Goal: Information Seeking & Learning: Compare options

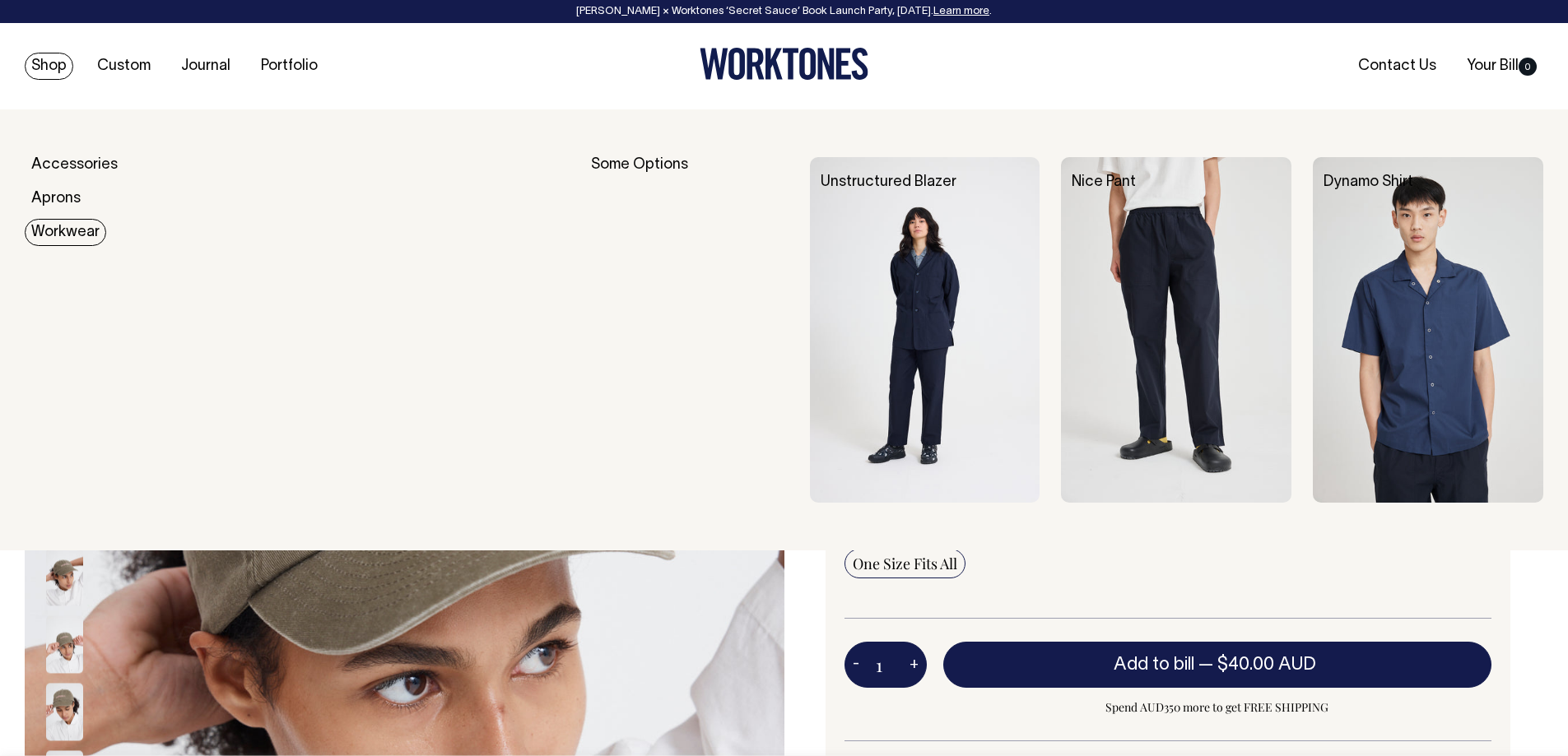
click at [71, 232] on link "Workwear" at bounding box center [65, 233] width 82 height 27
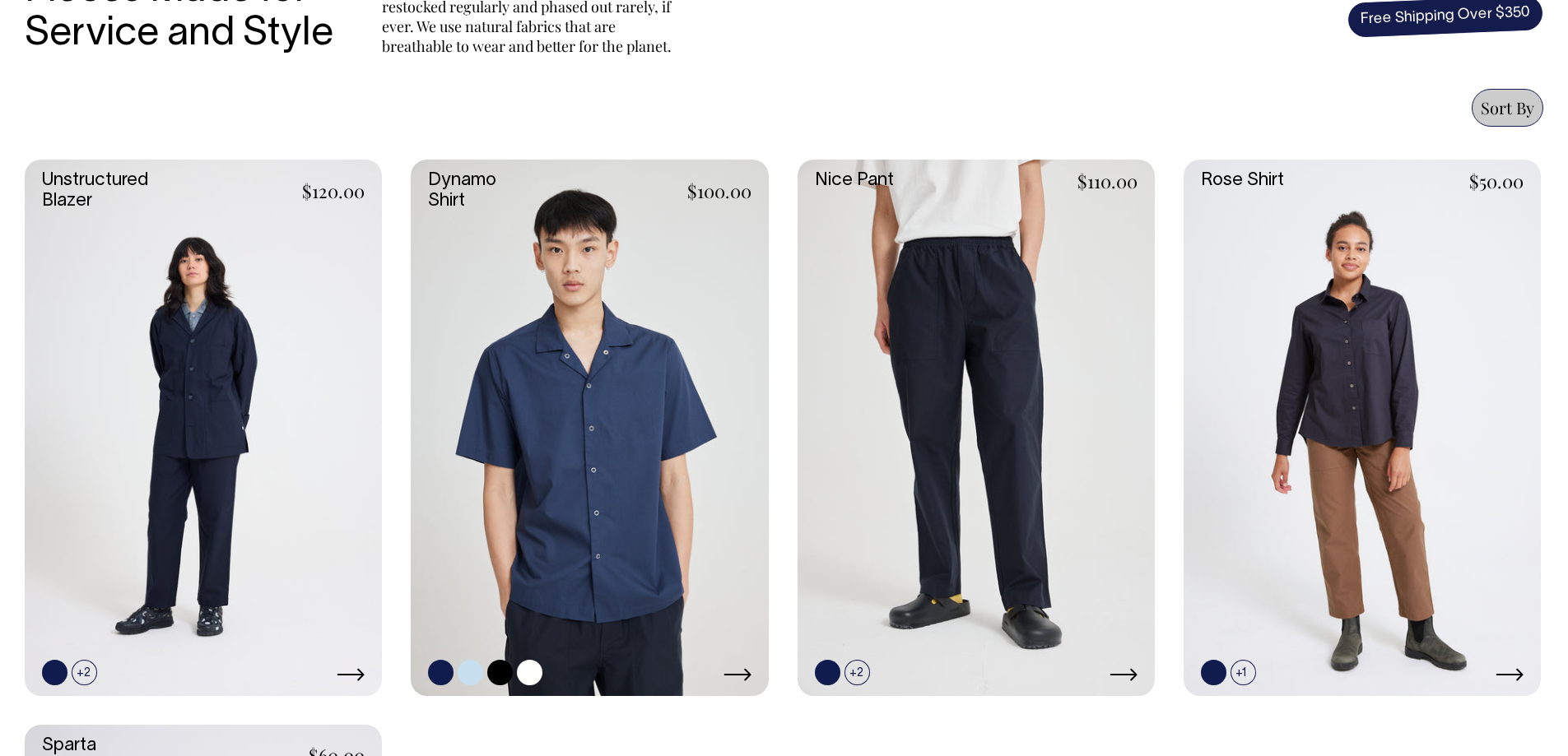
scroll to position [659, 0]
click at [275, 497] on link at bounding box center [203, 429] width 357 height 536
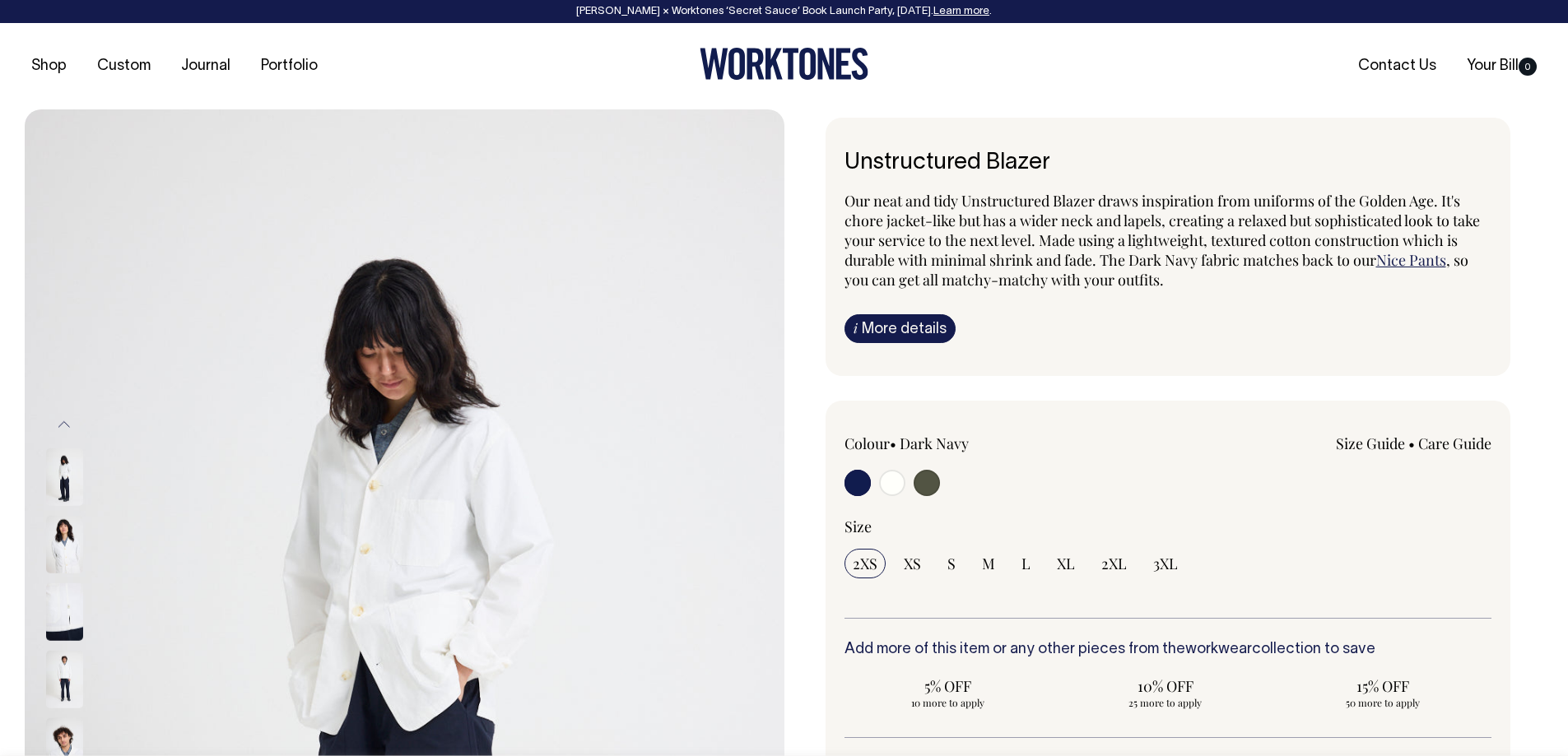
click at [929, 485] on input "radio" at bounding box center [926, 482] width 26 height 26
radio input "true"
select select "Olive"
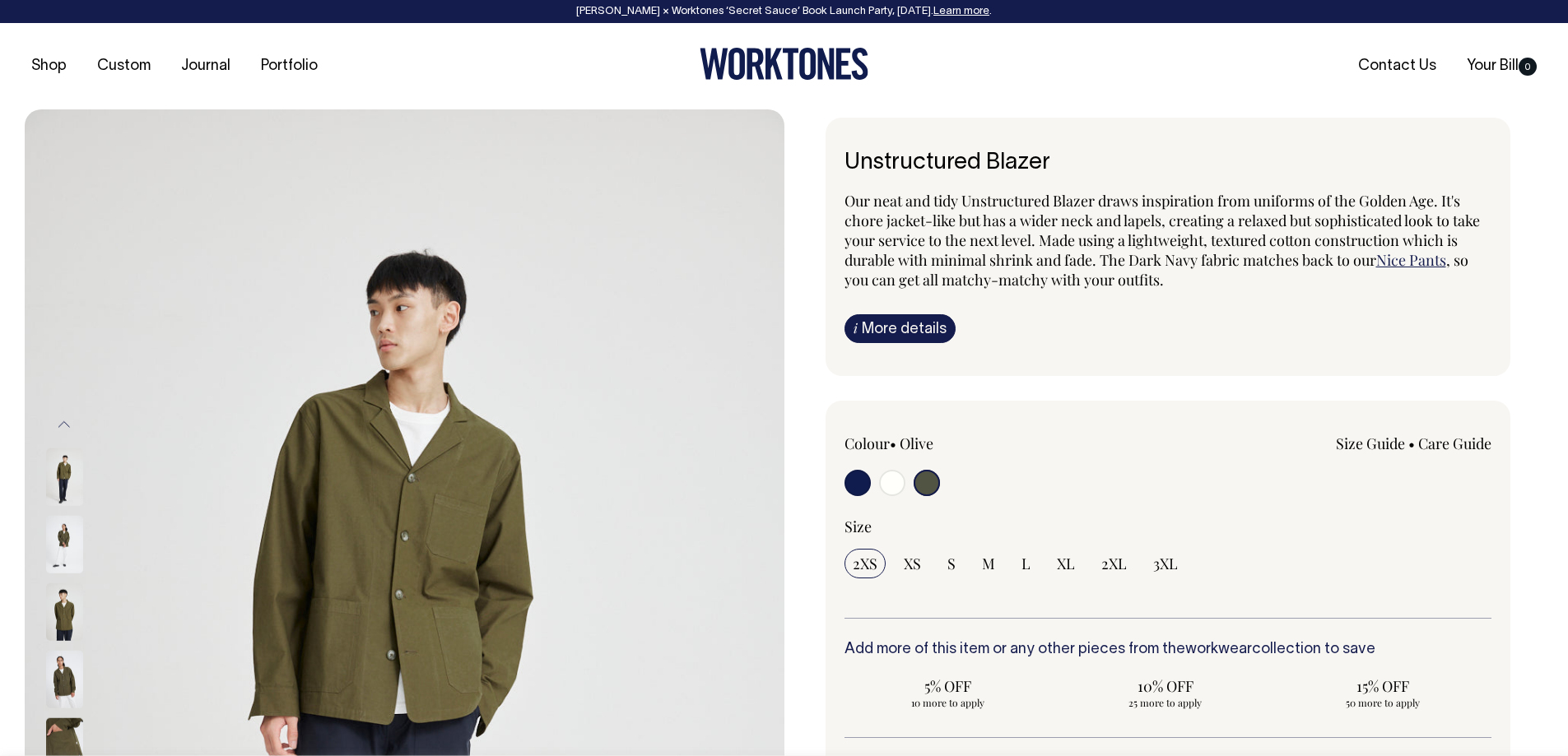
click at [886, 485] on input "radio" at bounding box center [892, 482] width 26 height 26
radio input "true"
radio input "false"
radio input "true"
select select "Off-White"
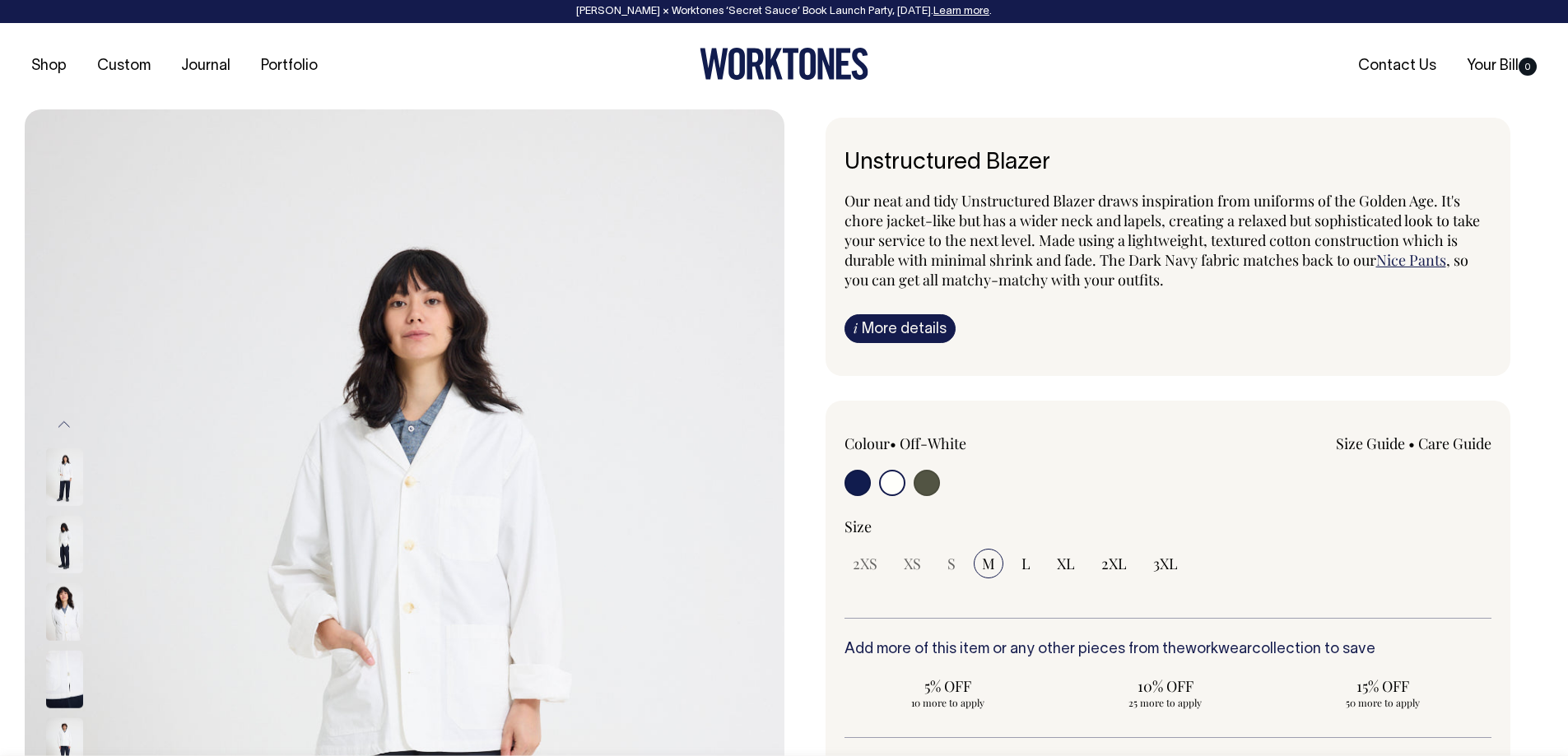
click at [928, 484] on input "radio" at bounding box center [926, 482] width 26 height 26
radio input "true"
select select "Olive"
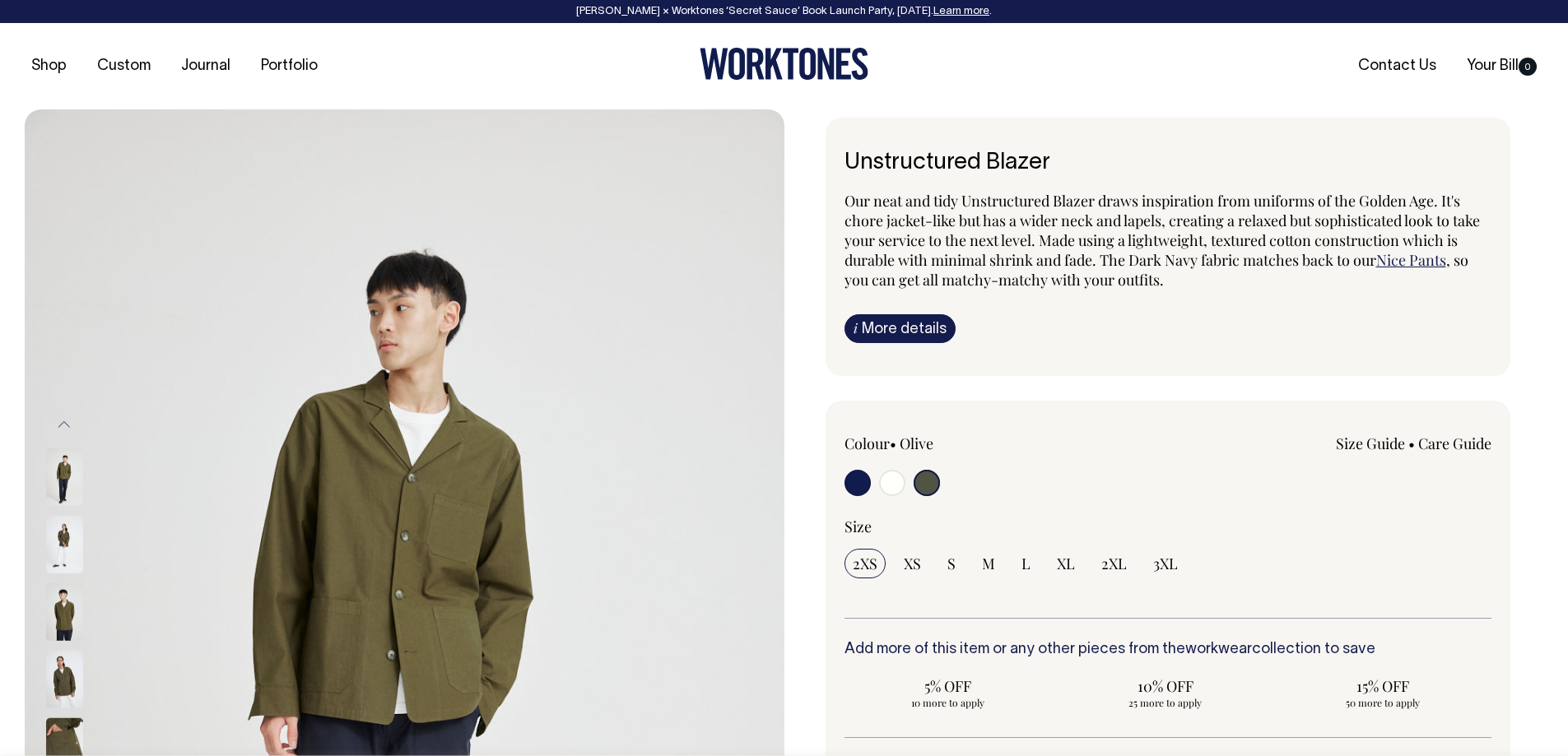
click at [860, 486] on input "radio" at bounding box center [857, 482] width 26 height 26
radio input "true"
select select "Dark Navy"
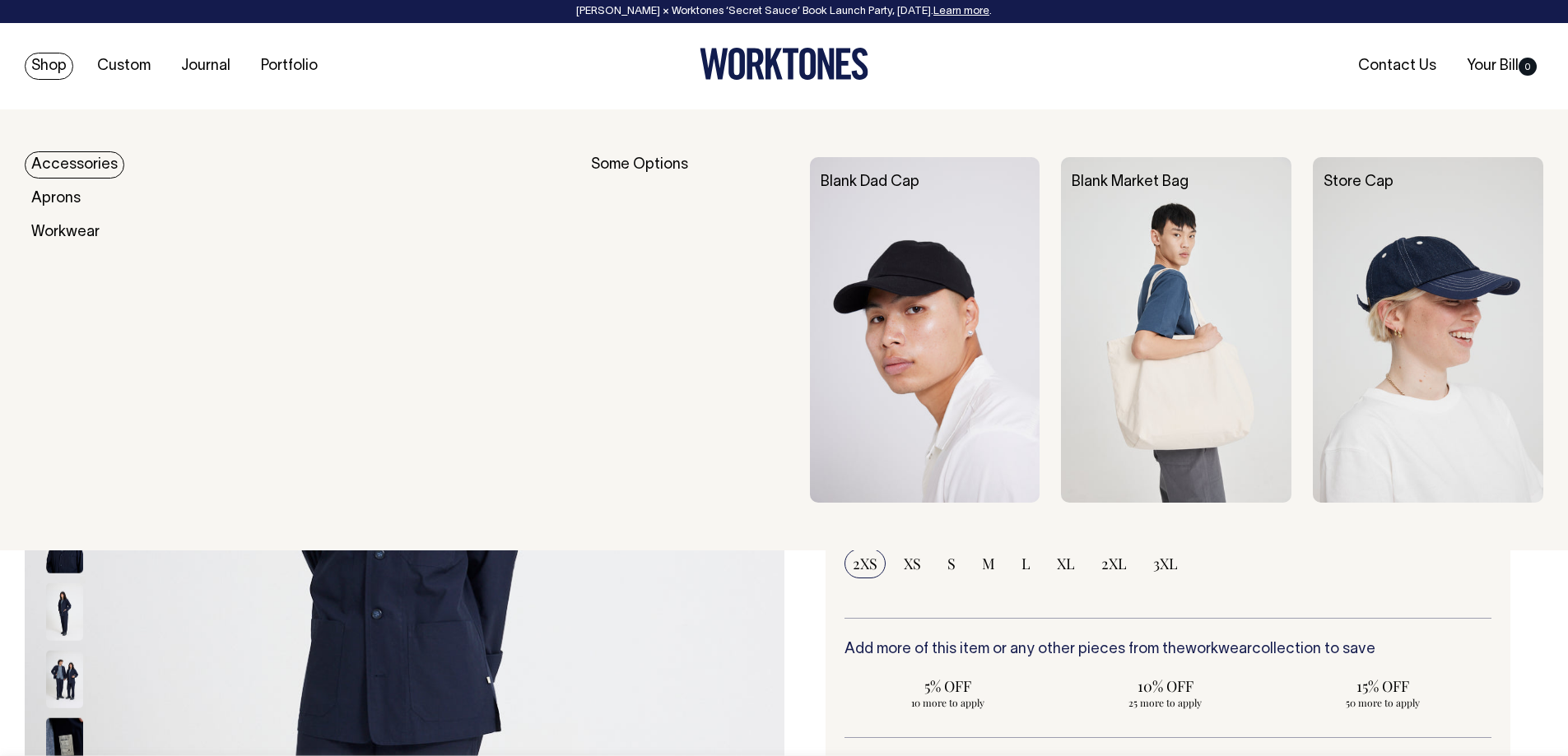
click at [58, 65] on link "Shop" at bounding box center [48, 66] width 48 height 27
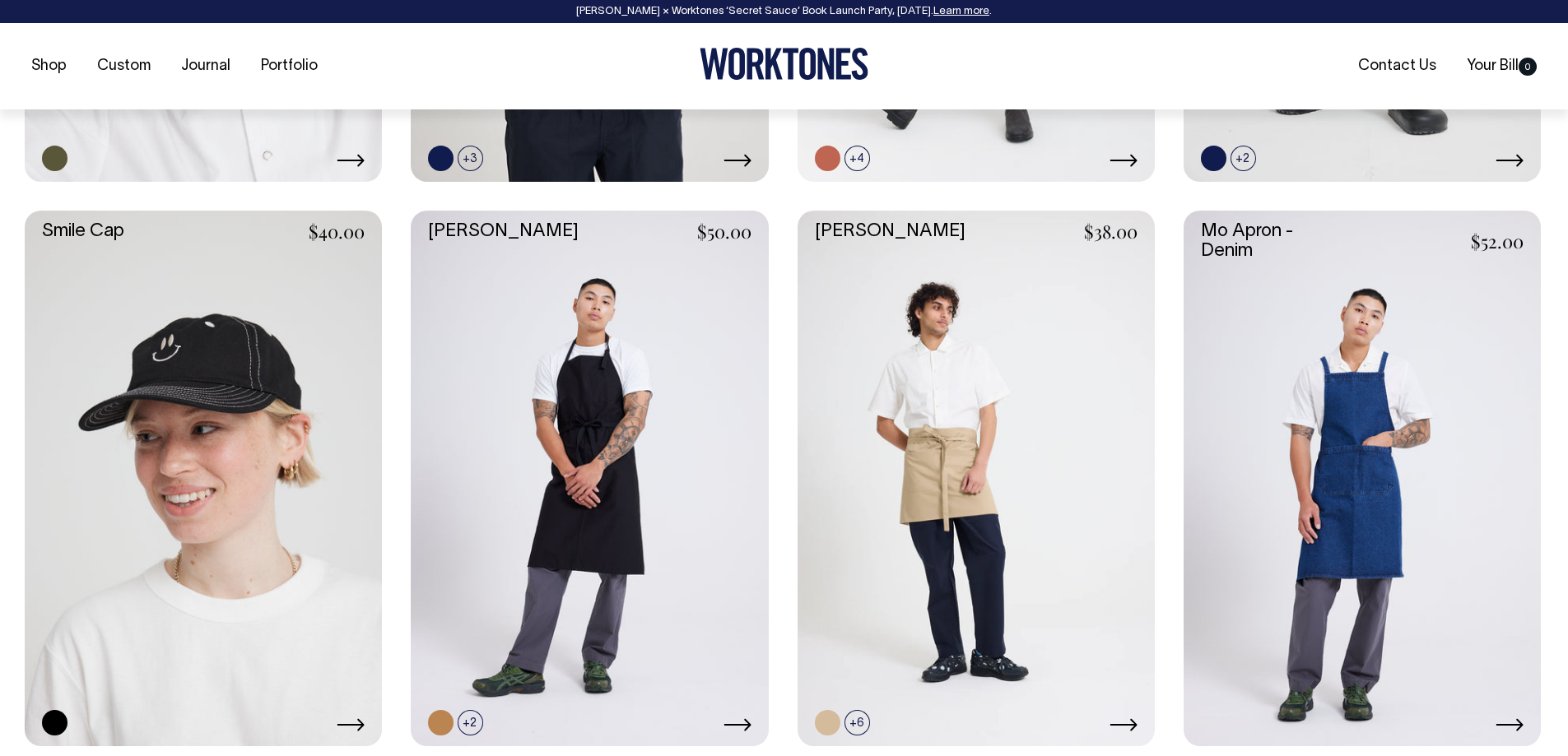
scroll to position [2304, 0]
click at [1300, 456] on link at bounding box center [1362, 478] width 357 height 536
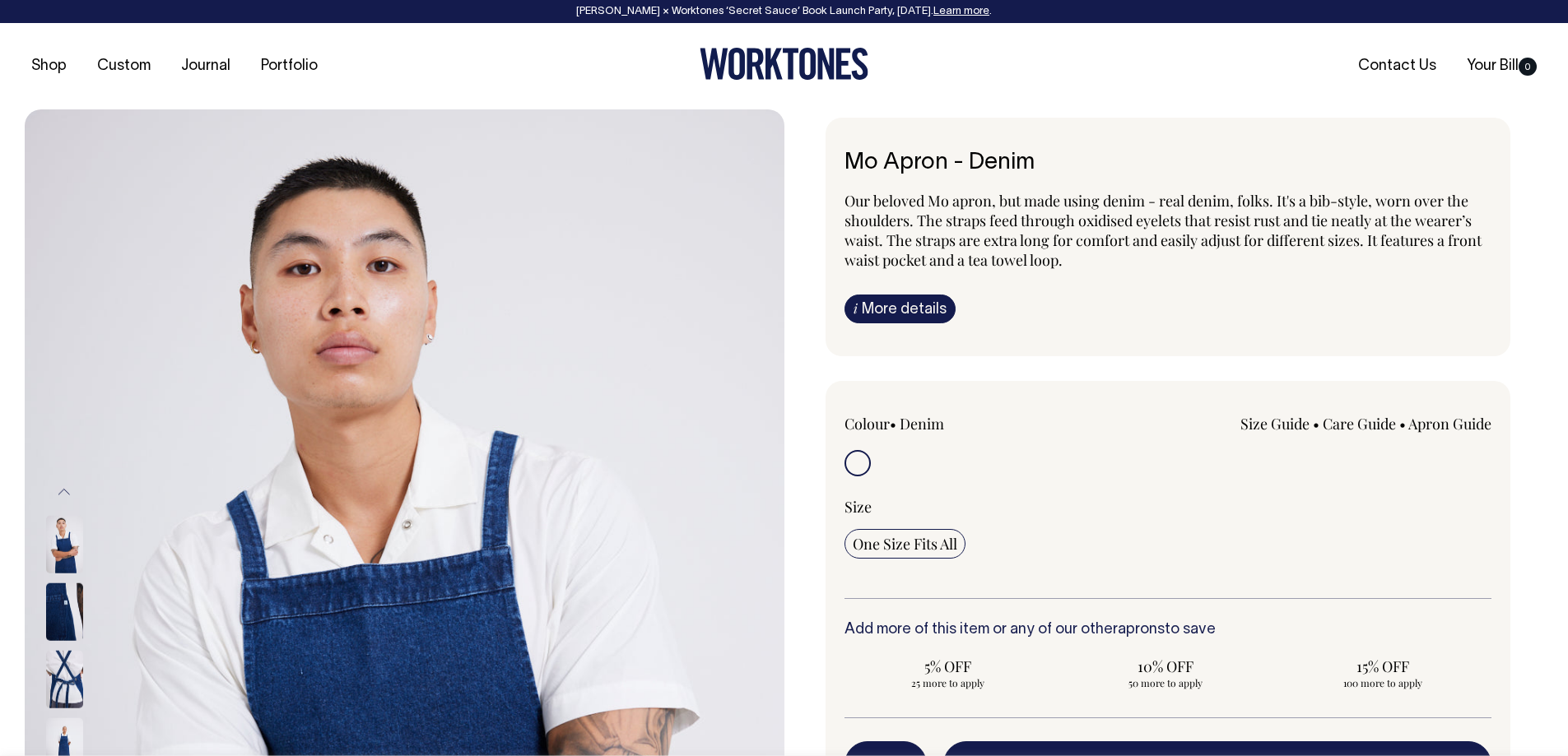
click at [857, 465] on input "radio" at bounding box center [857, 463] width 26 height 26
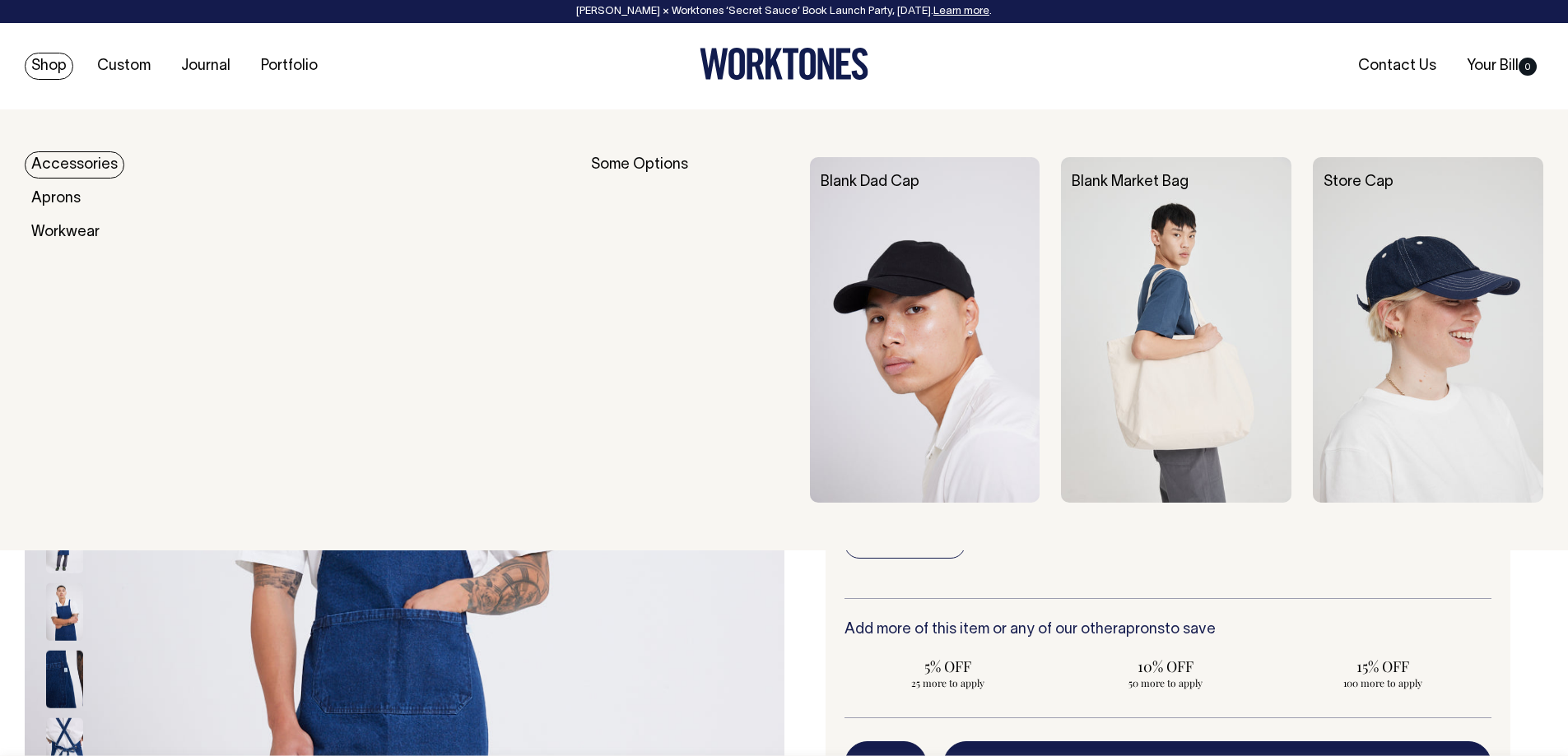
click at [49, 162] on link "Accessories" at bounding box center [75, 165] width 100 height 27
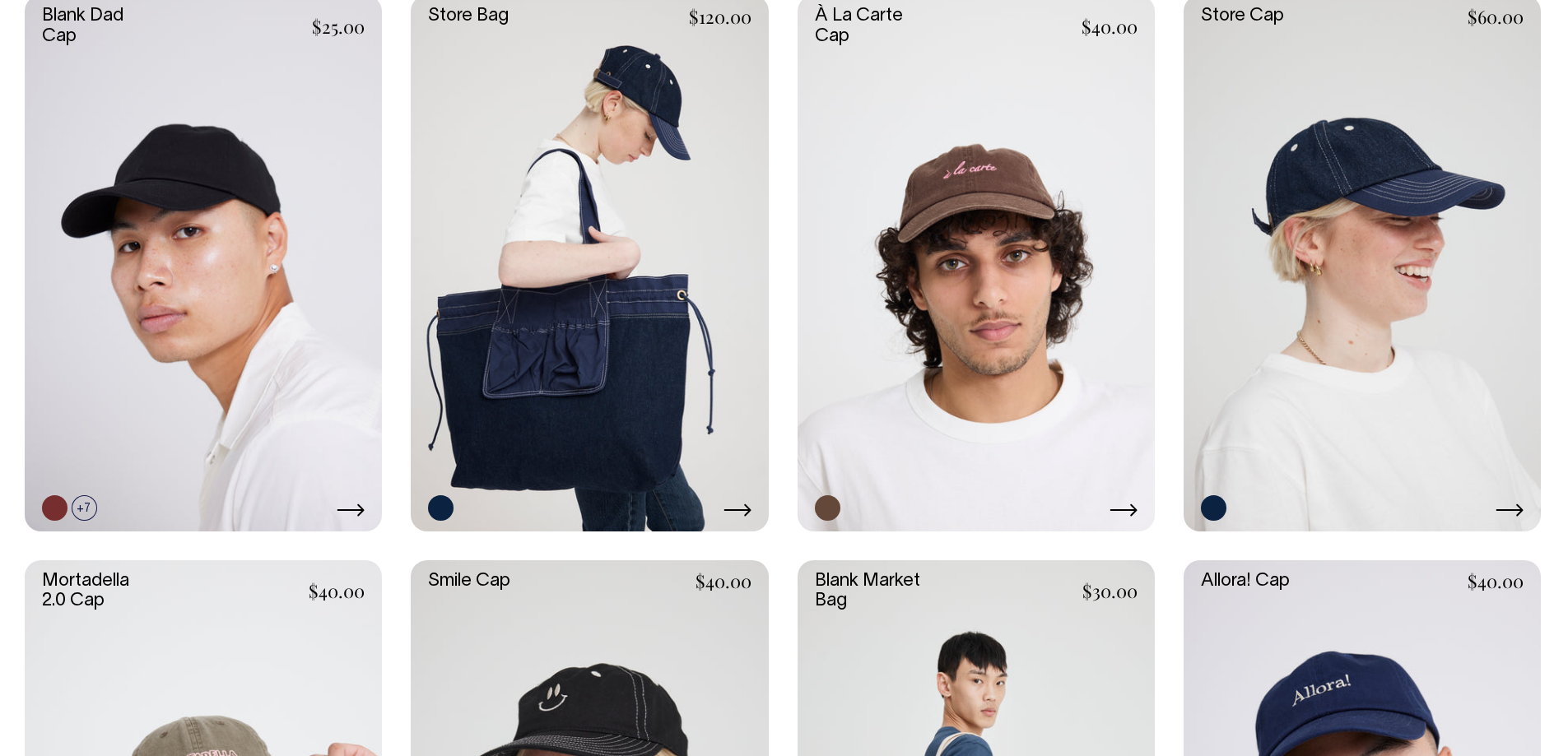
scroll to position [823, 0]
click at [227, 321] on link at bounding box center [203, 264] width 357 height 536
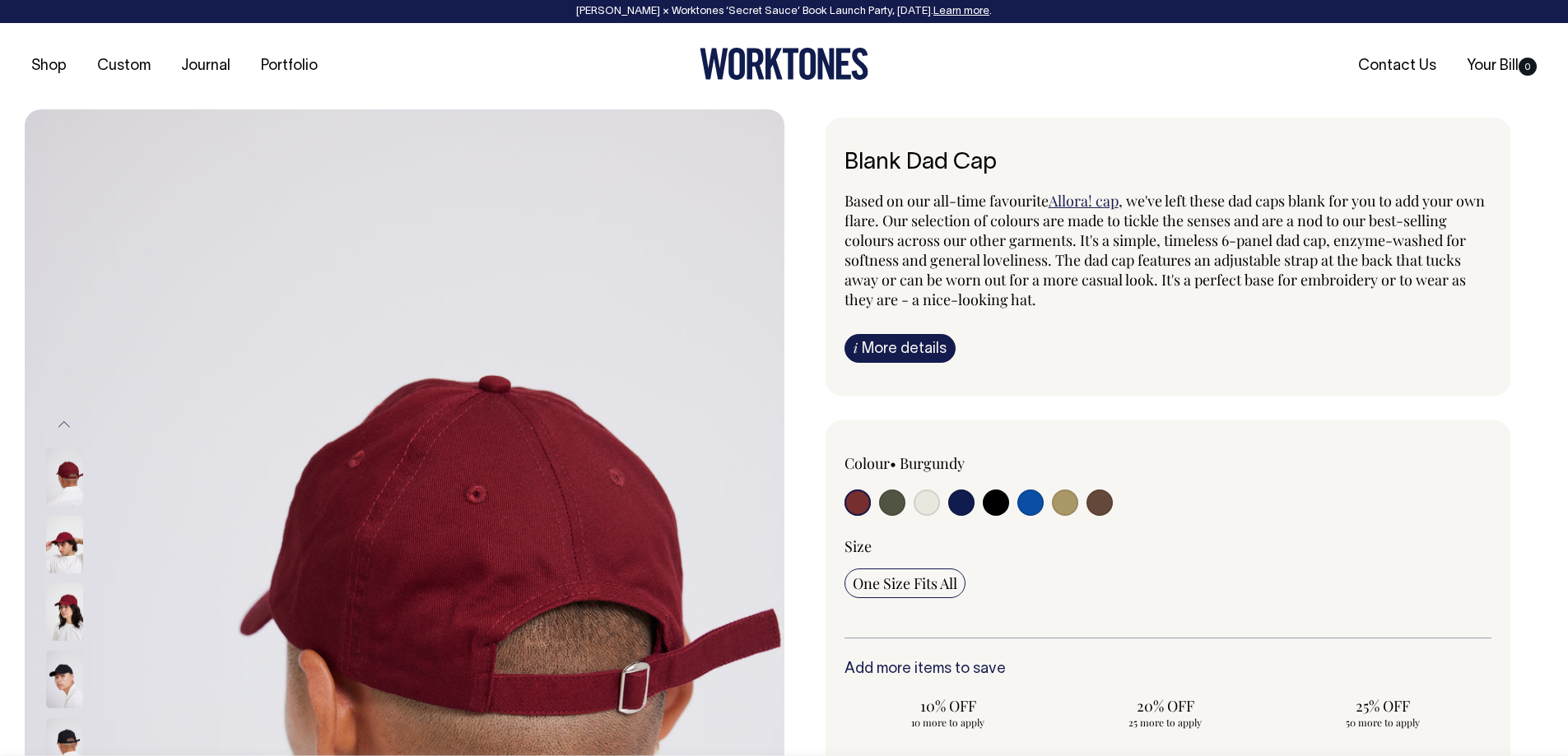
click at [960, 506] on input "radio" at bounding box center [961, 502] width 26 height 26
radio input "true"
select select "Dark Navy"
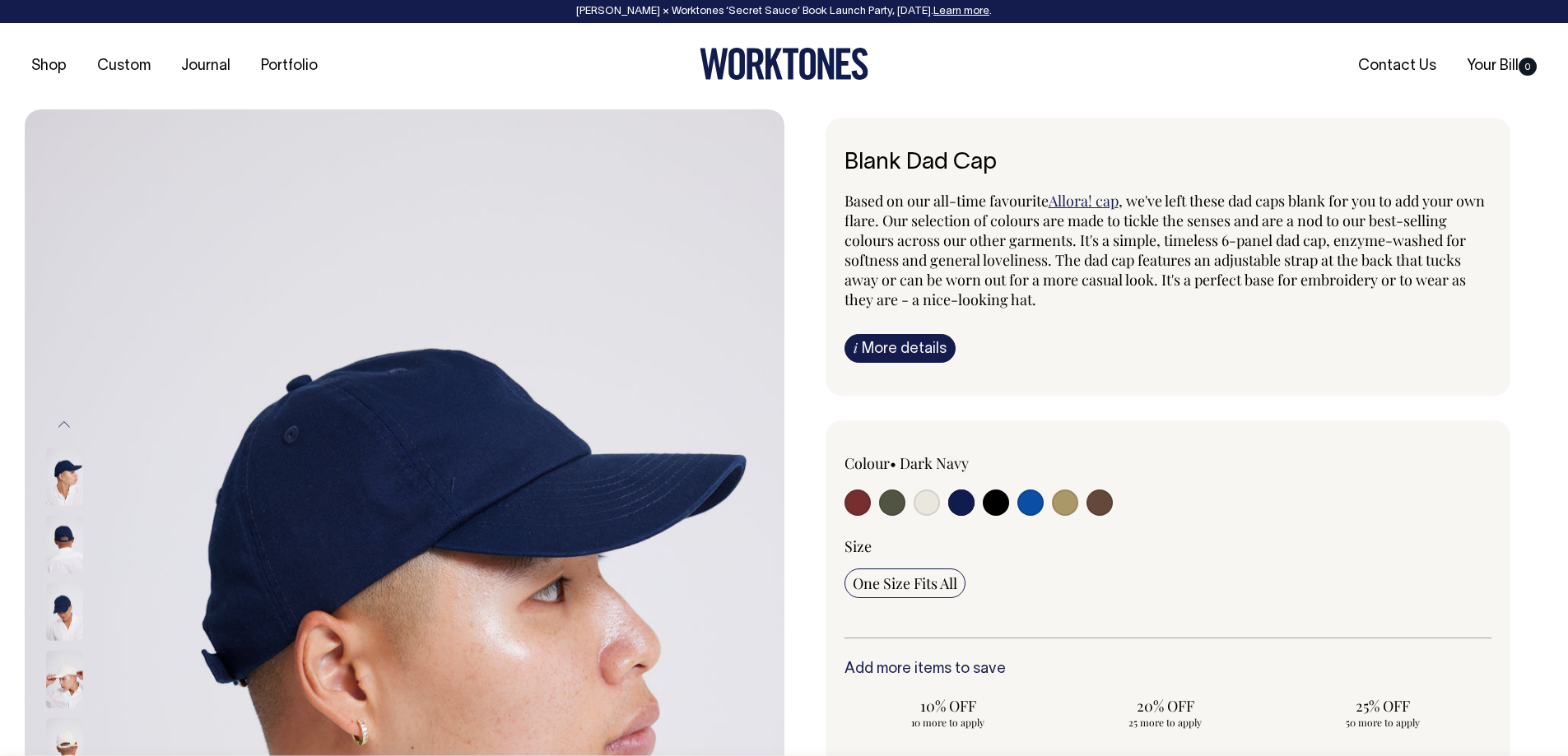
click at [1097, 509] on input "radio" at bounding box center [1099, 502] width 26 height 26
radio input "true"
select select "Espresso"
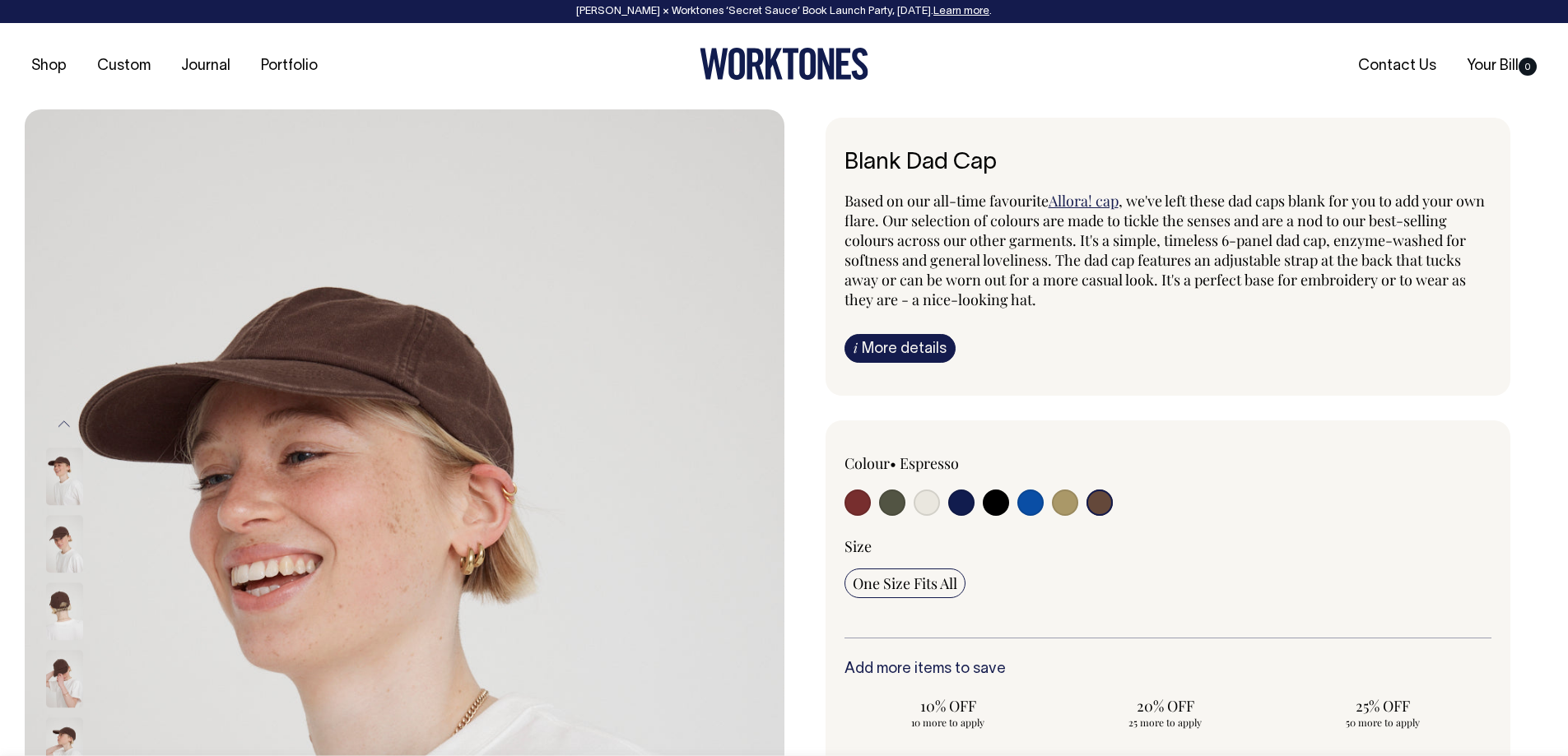
click at [858, 508] on input "radio" at bounding box center [857, 502] width 26 height 26
radio input "true"
select select "Burgundy"
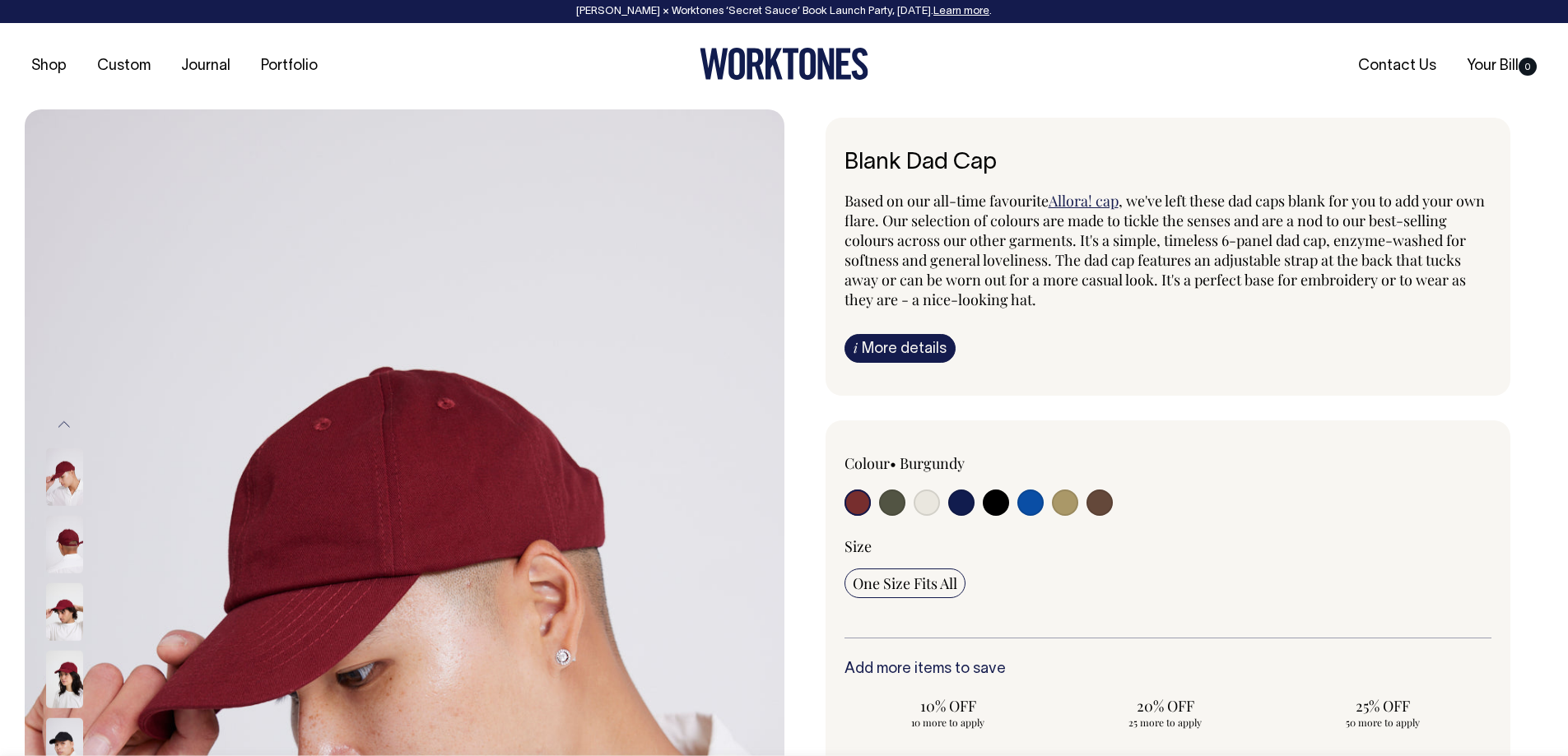
click at [884, 507] on input "radio" at bounding box center [892, 502] width 26 height 26
radio input "true"
select select "Olive"
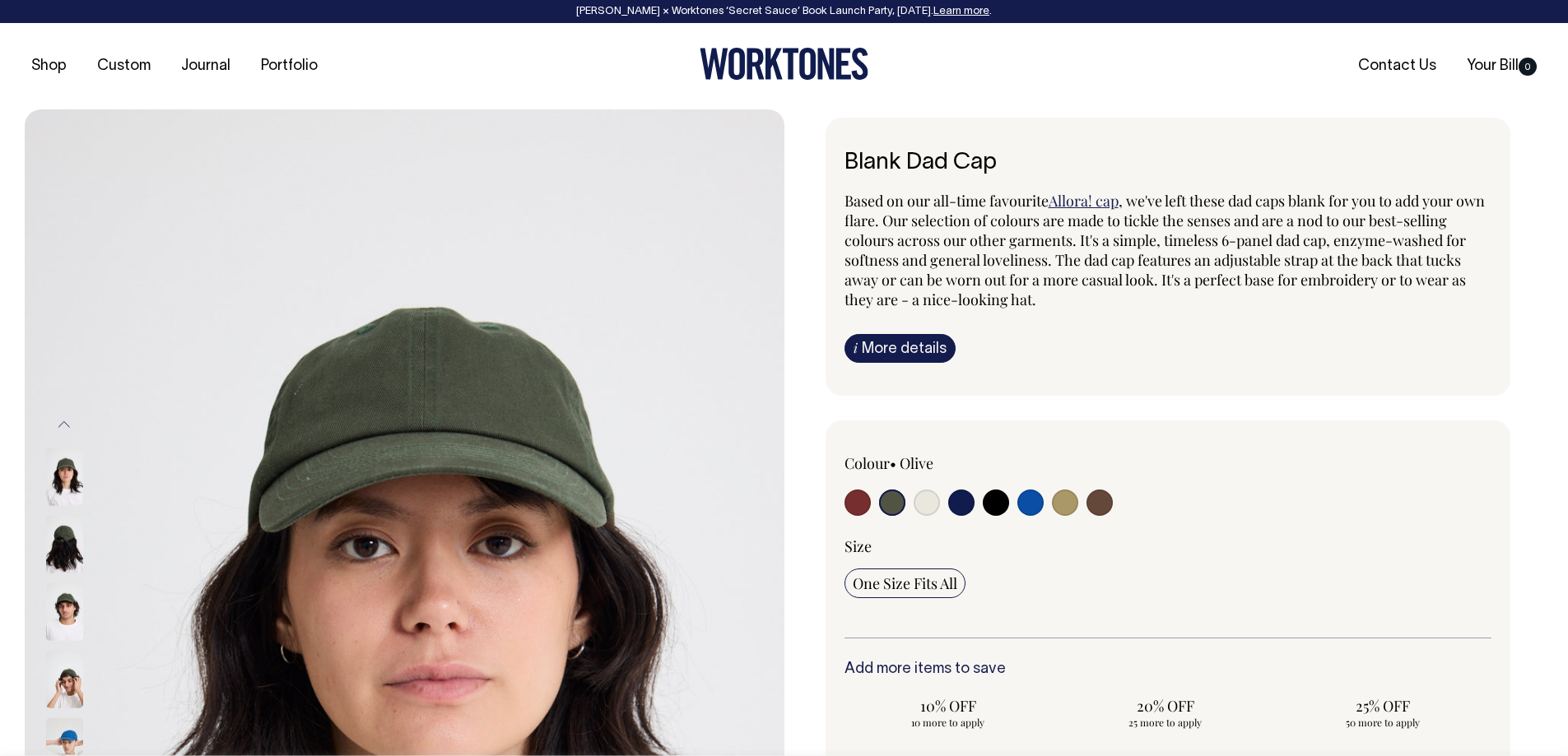
click at [914, 507] on label at bounding box center [926, 505] width 26 height 31
click at [914, 507] on input "radio" at bounding box center [926, 502] width 26 height 26
radio input "true"
select select "Natural"
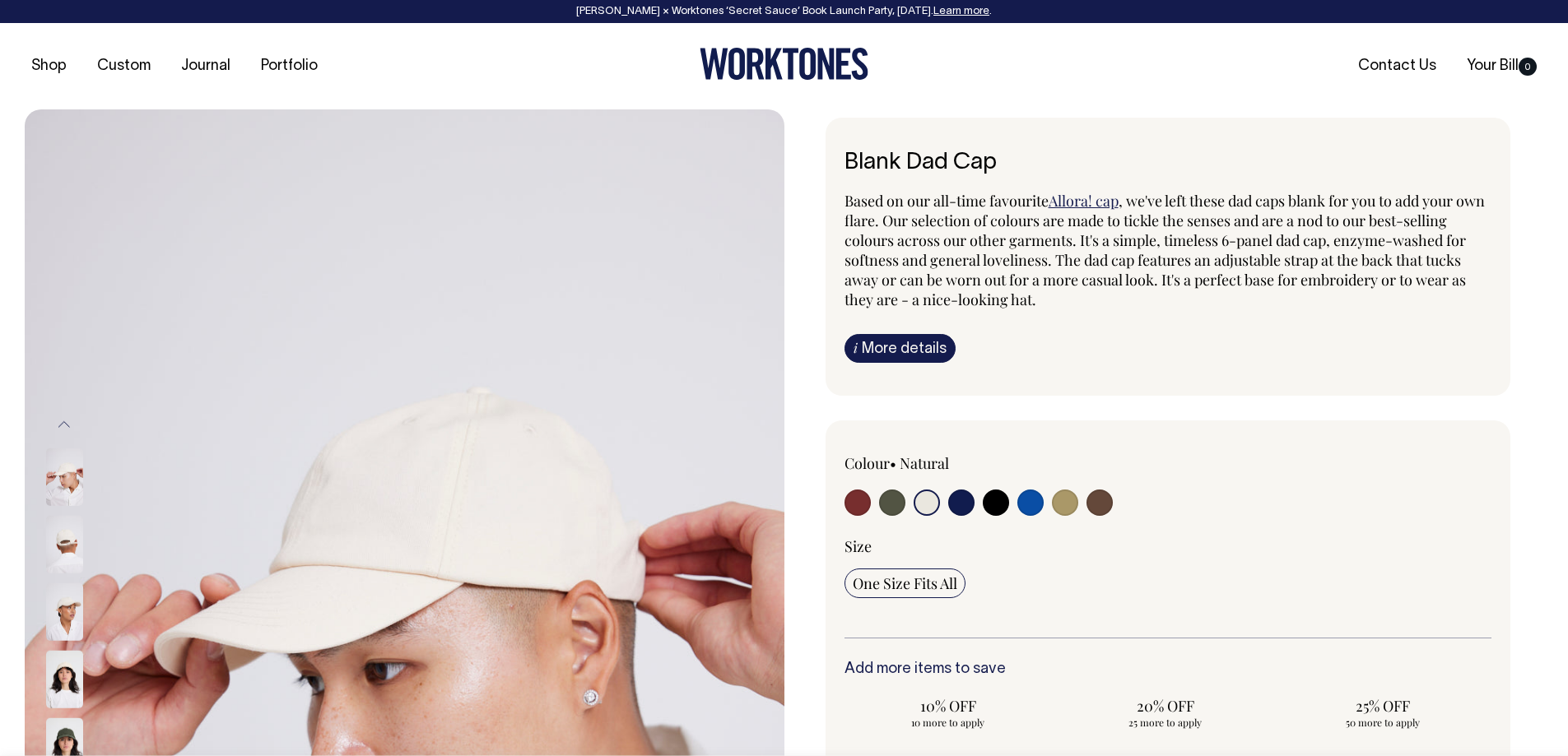
click at [954, 505] on input "radio" at bounding box center [961, 502] width 26 height 26
radio input "true"
select select "Dark Navy"
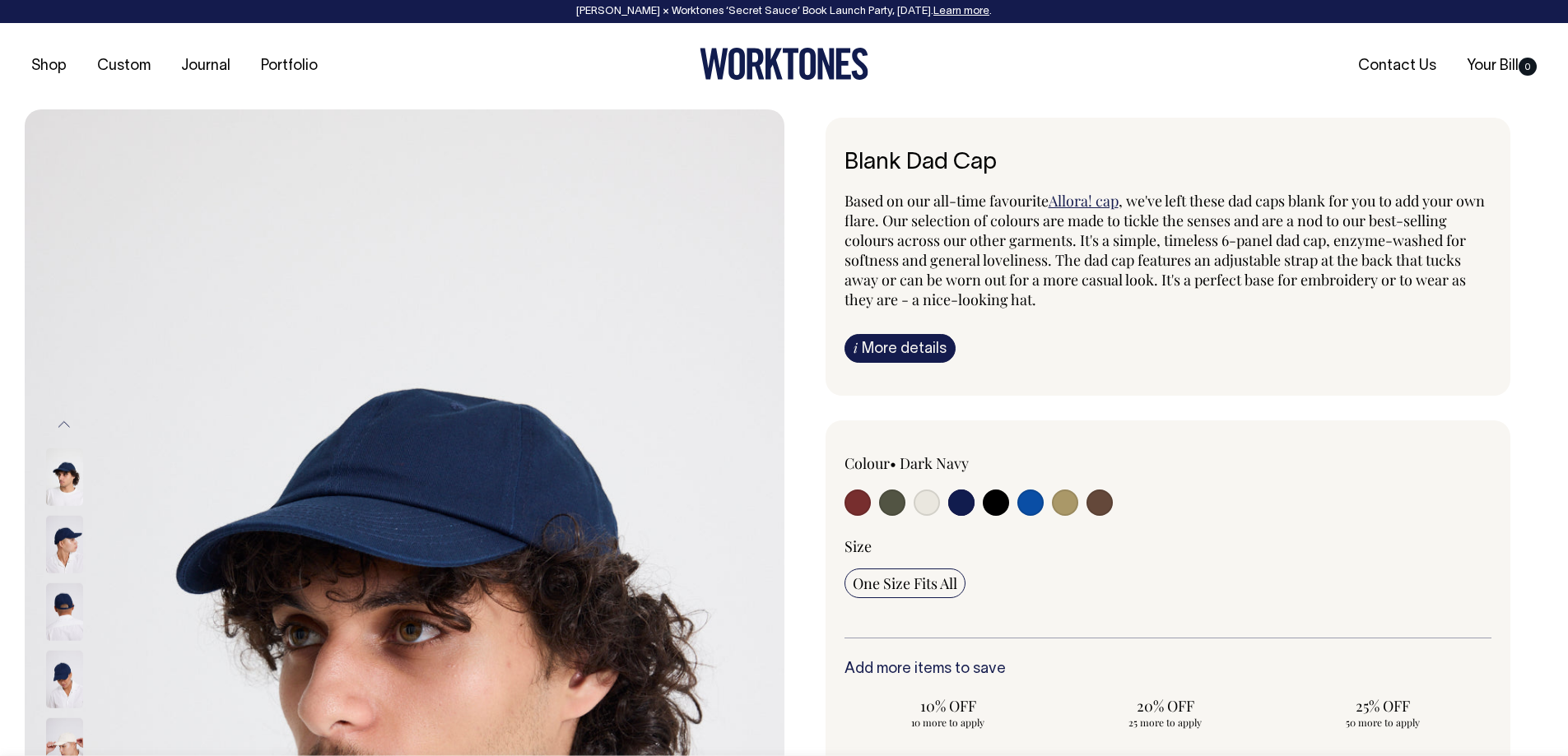
click at [991, 506] on input "radio" at bounding box center [995, 502] width 26 height 26
radio input "true"
select select "Black"
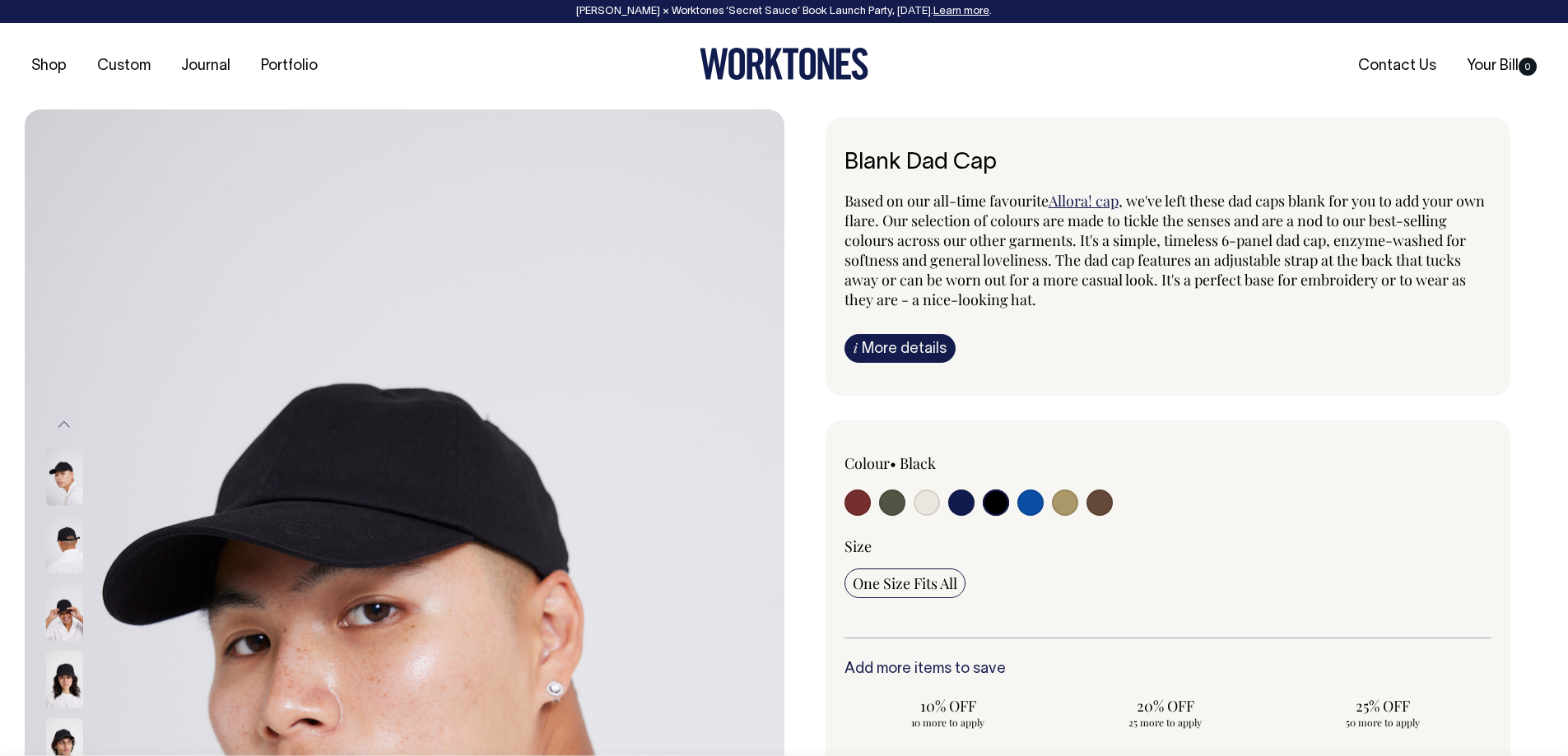
click at [961, 506] on input "radio" at bounding box center [961, 502] width 26 height 26
radio input "true"
select select "Dark Navy"
